Goal: Find specific page/section: Find specific page/section

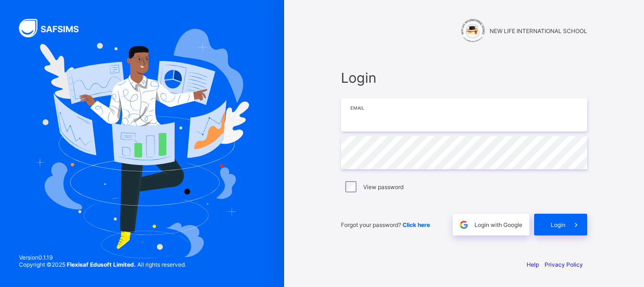
click at [376, 116] on input "email" at bounding box center [464, 115] width 246 height 33
type input "**********"
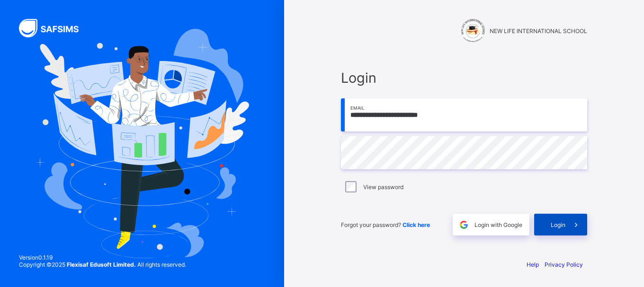
click at [555, 226] on span "Login" at bounding box center [558, 225] width 15 height 7
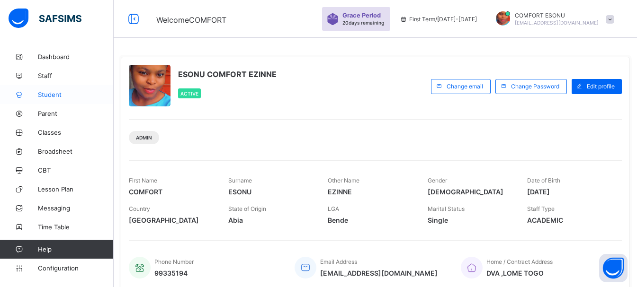
click at [37, 97] on icon at bounding box center [19, 94] width 38 height 7
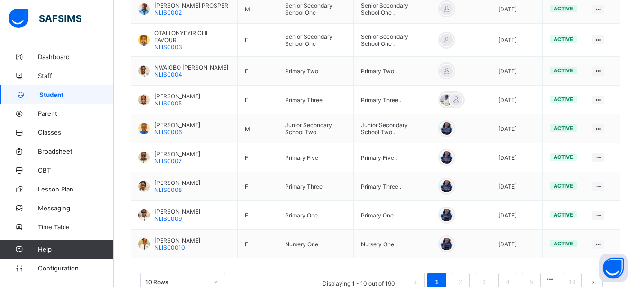
scroll to position [331, 0]
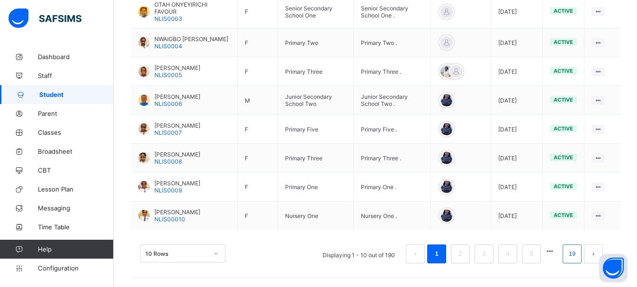
click at [574, 255] on link "19" at bounding box center [572, 254] width 12 height 12
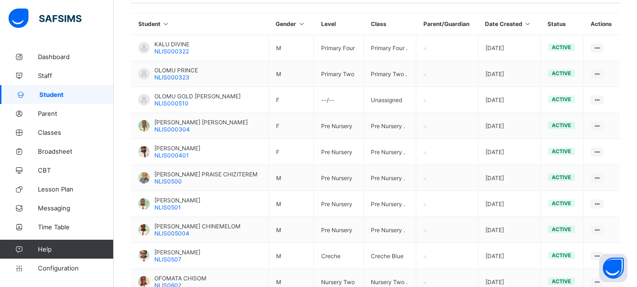
scroll to position [211, 0]
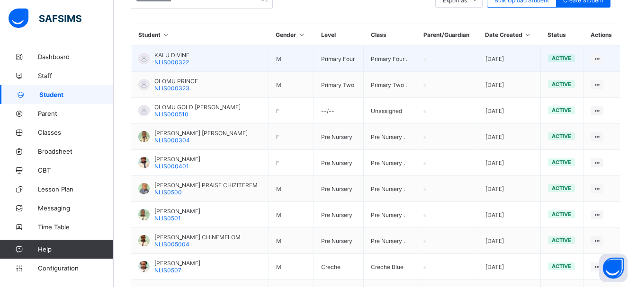
click at [162, 54] on span "KALU DIVINE" at bounding box center [171, 55] width 35 height 7
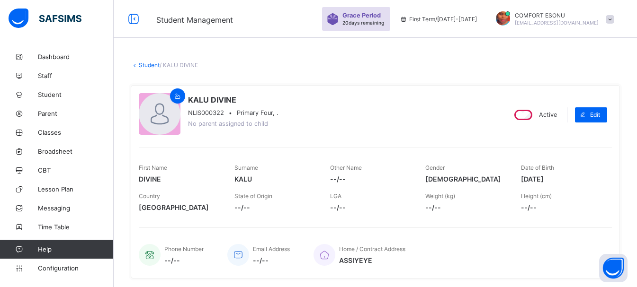
click at [152, 67] on link "Student" at bounding box center [149, 65] width 21 height 7
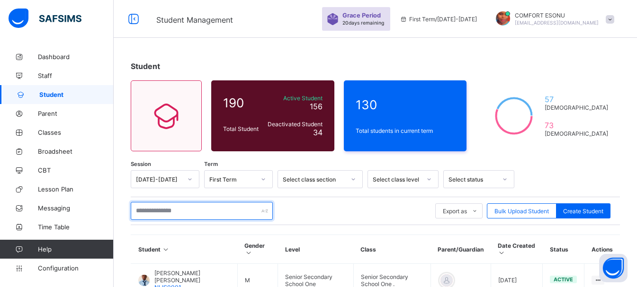
click at [205, 214] on input "text" at bounding box center [202, 211] width 142 height 18
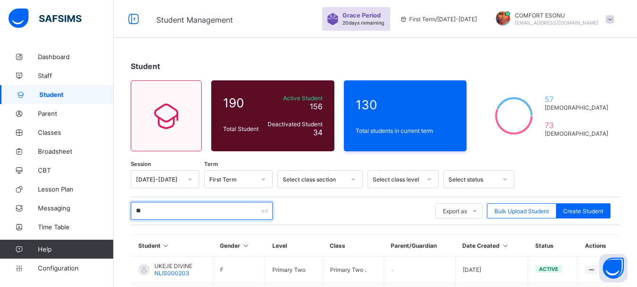
type input "**********"
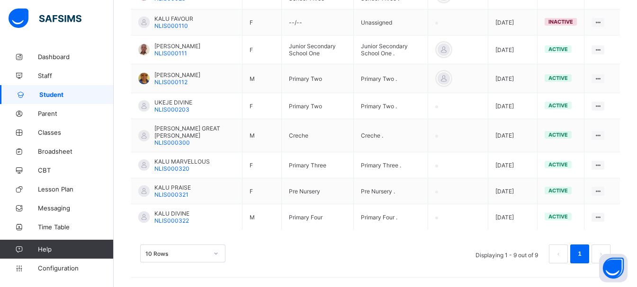
scroll to position [291, 0]
